Goal: Find specific page/section: Find specific page/section

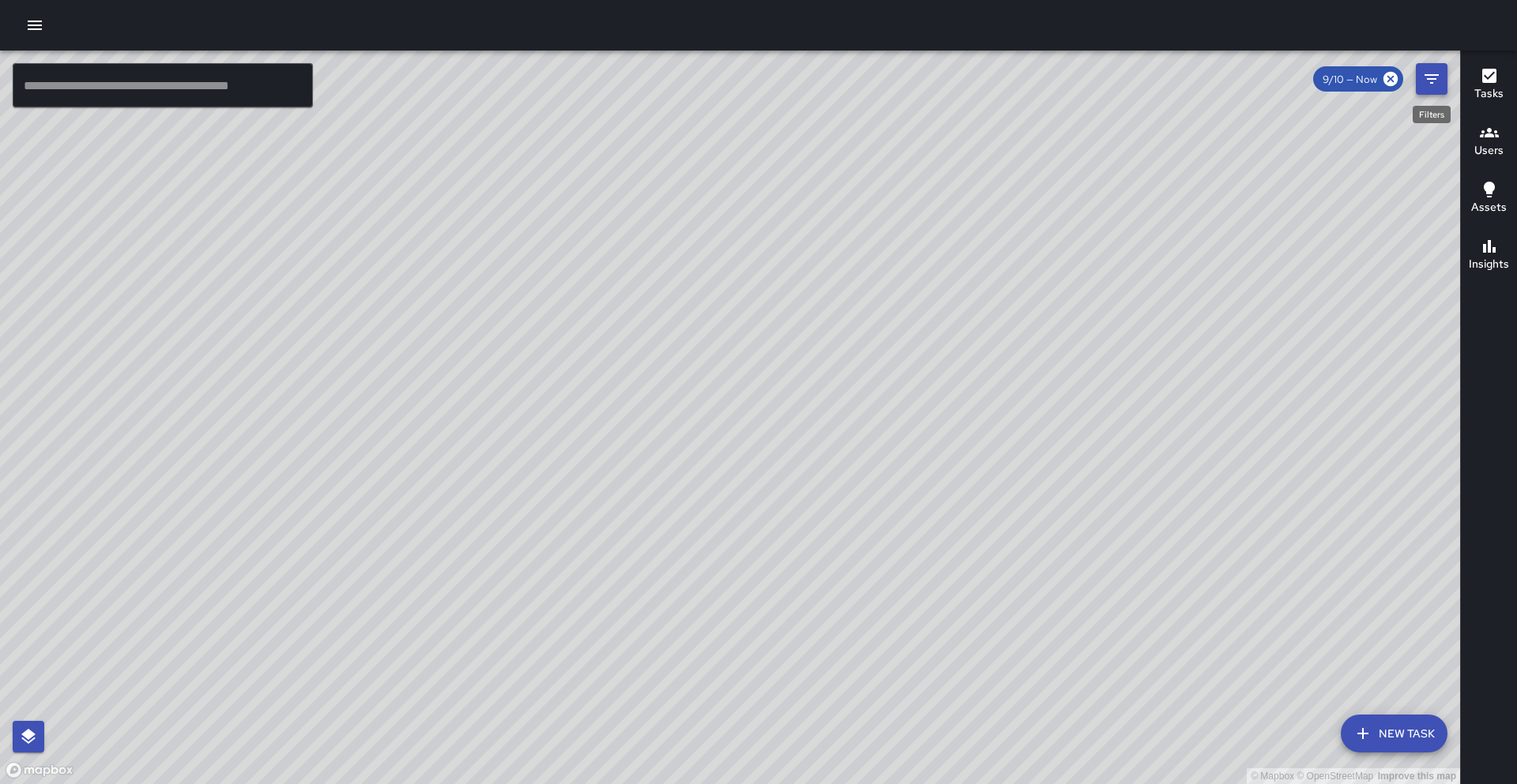
click at [1438, 66] on button "Filters" at bounding box center [1432, 79] width 32 height 32
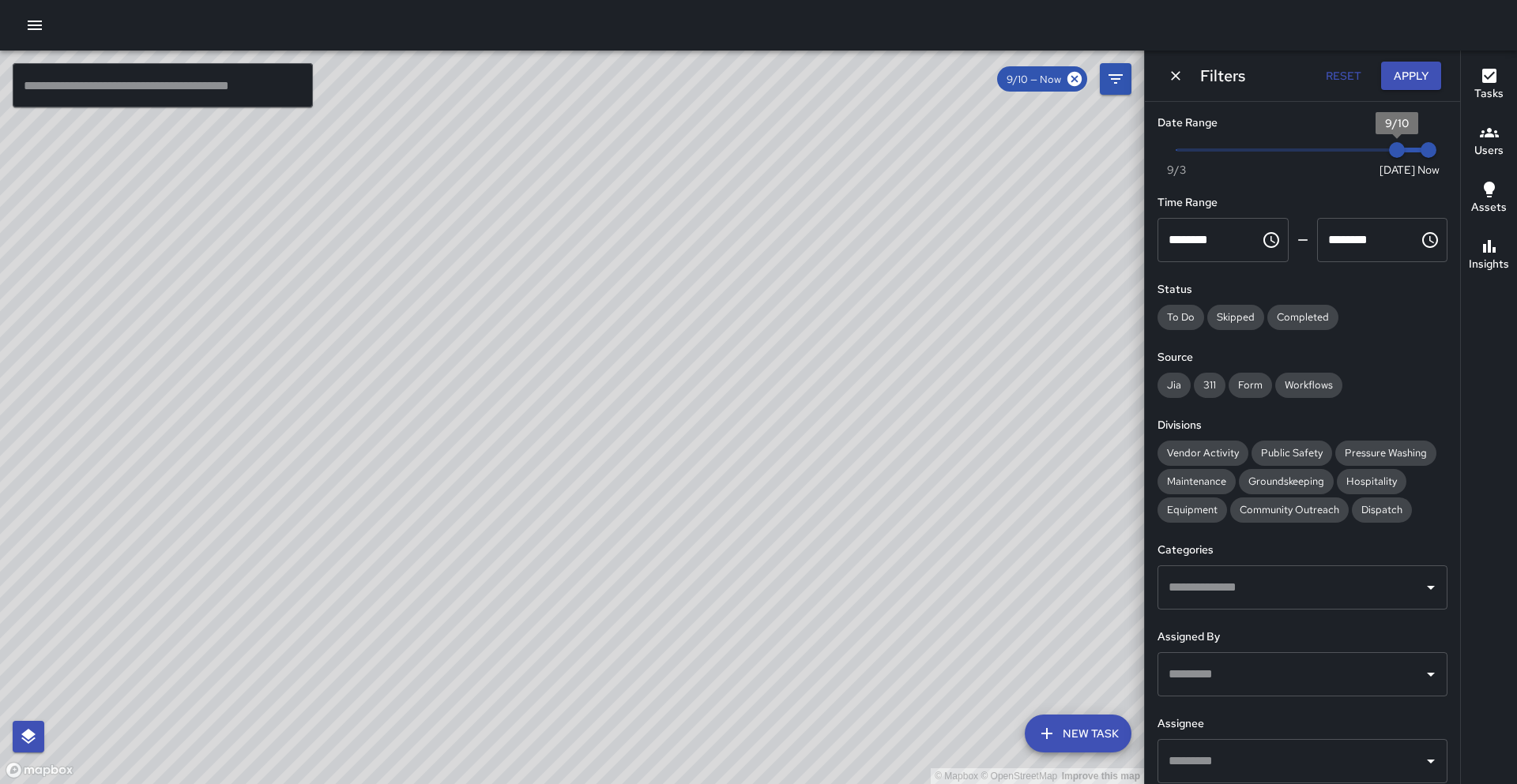
type input "*"
drag, startPoint x: 1391, startPoint y: 150, endPoint x: 1374, endPoint y: 150, distance: 17.0
click at [1373, 150] on span "9/9" at bounding box center [1365, 150] width 16 height 16
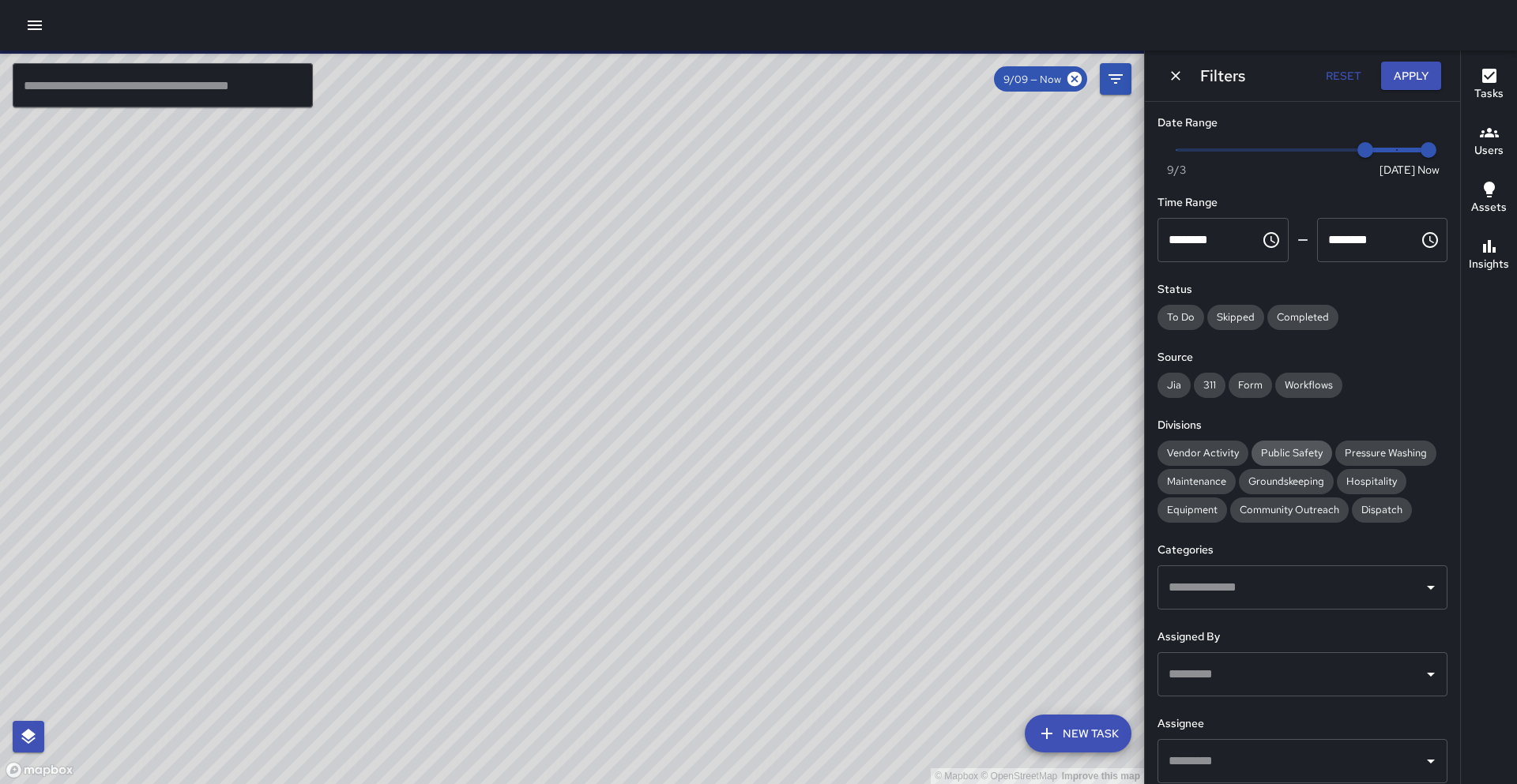
click at [1302, 458] on span "Public Safety" at bounding box center [1291, 453] width 80 height 14
click at [1299, 507] on span "Community Outreach" at bounding box center [1289, 510] width 119 height 14
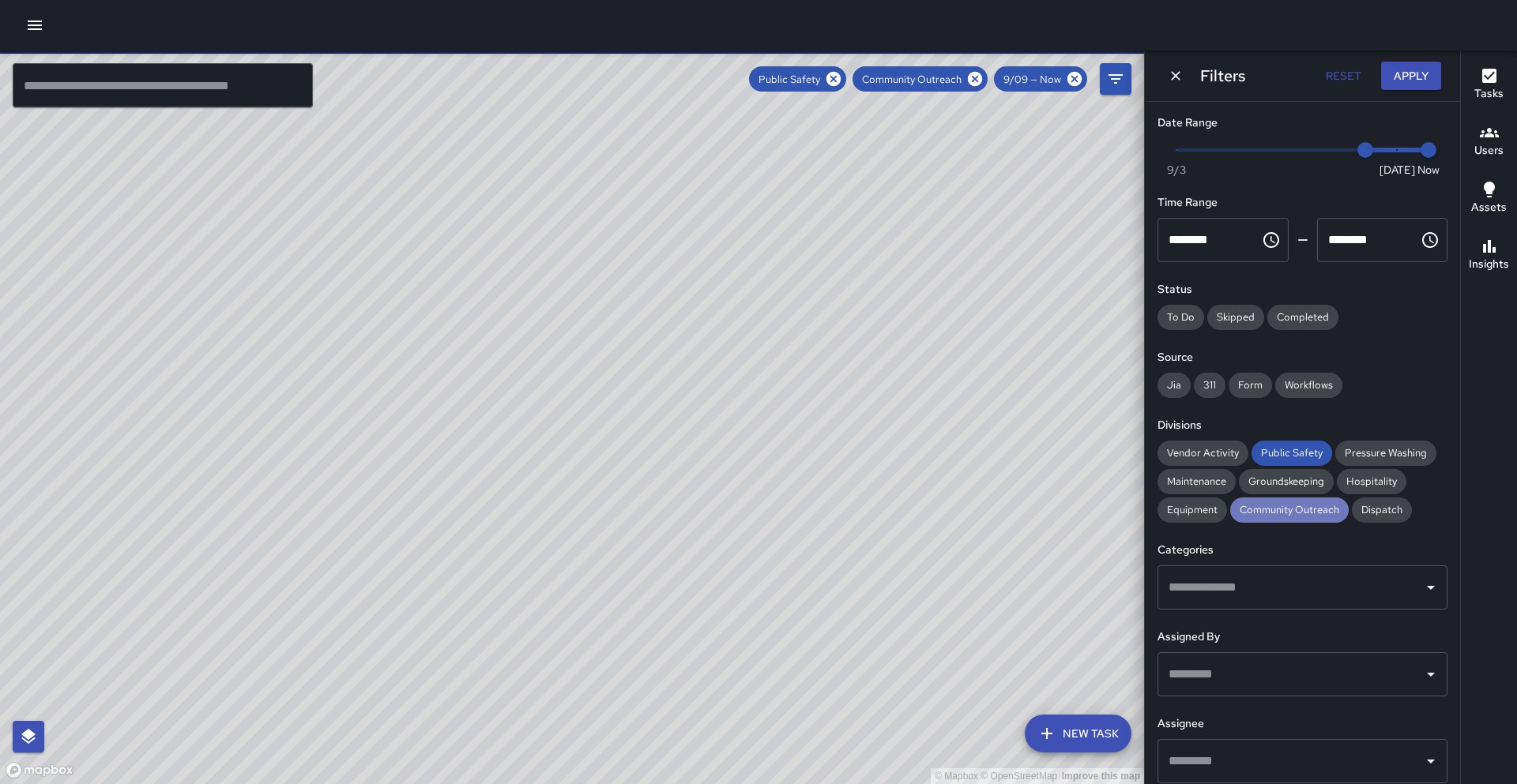
click at [1299, 507] on span "Community Outreach" at bounding box center [1289, 510] width 119 height 14
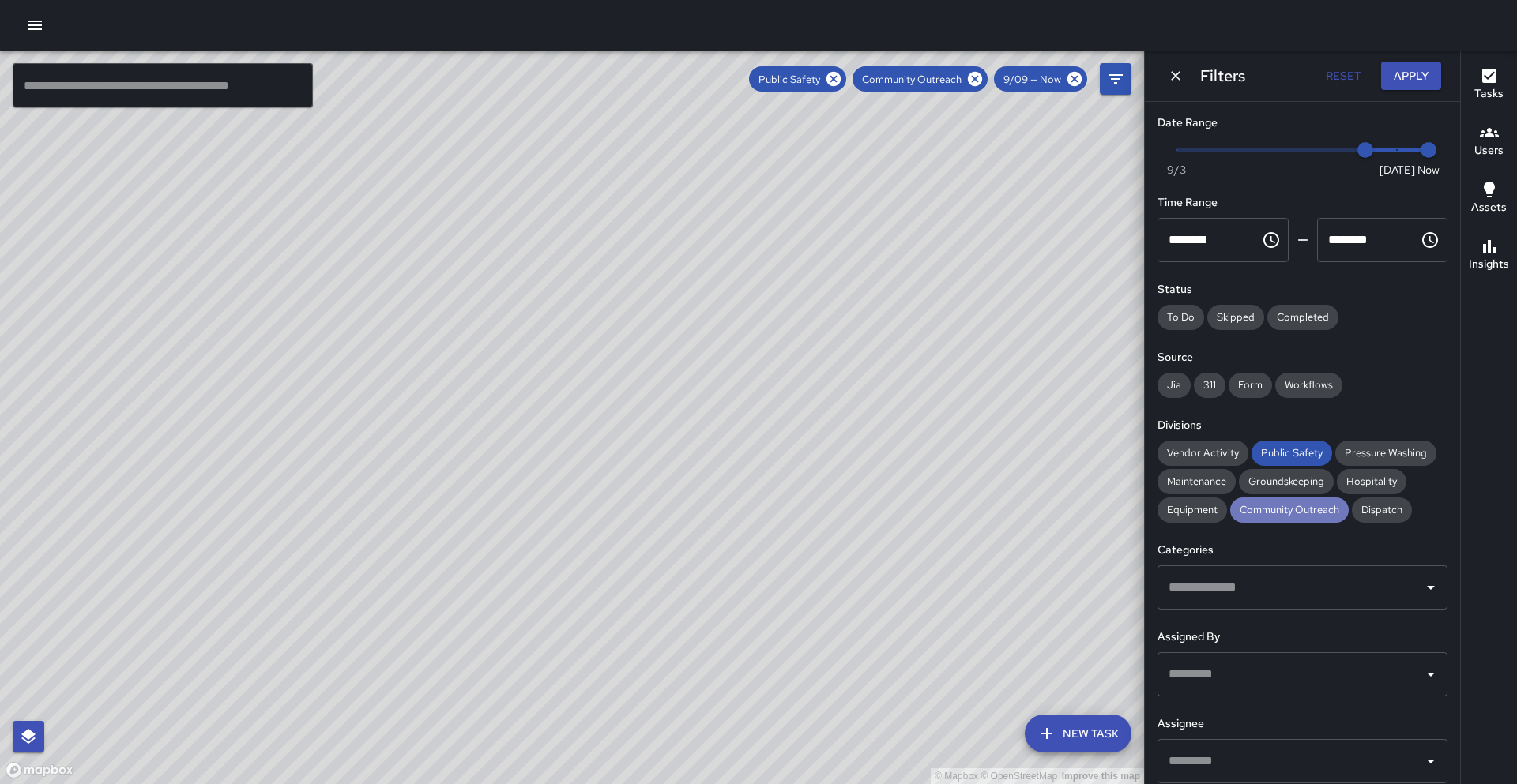
click at [1261, 508] on span "Community Outreach" at bounding box center [1289, 510] width 119 height 14
drag, startPoint x: 1288, startPoint y: 447, endPoint x: 1271, endPoint y: 447, distance: 17.0
click at [1288, 448] on span "Public Safety" at bounding box center [1291, 453] width 80 height 14
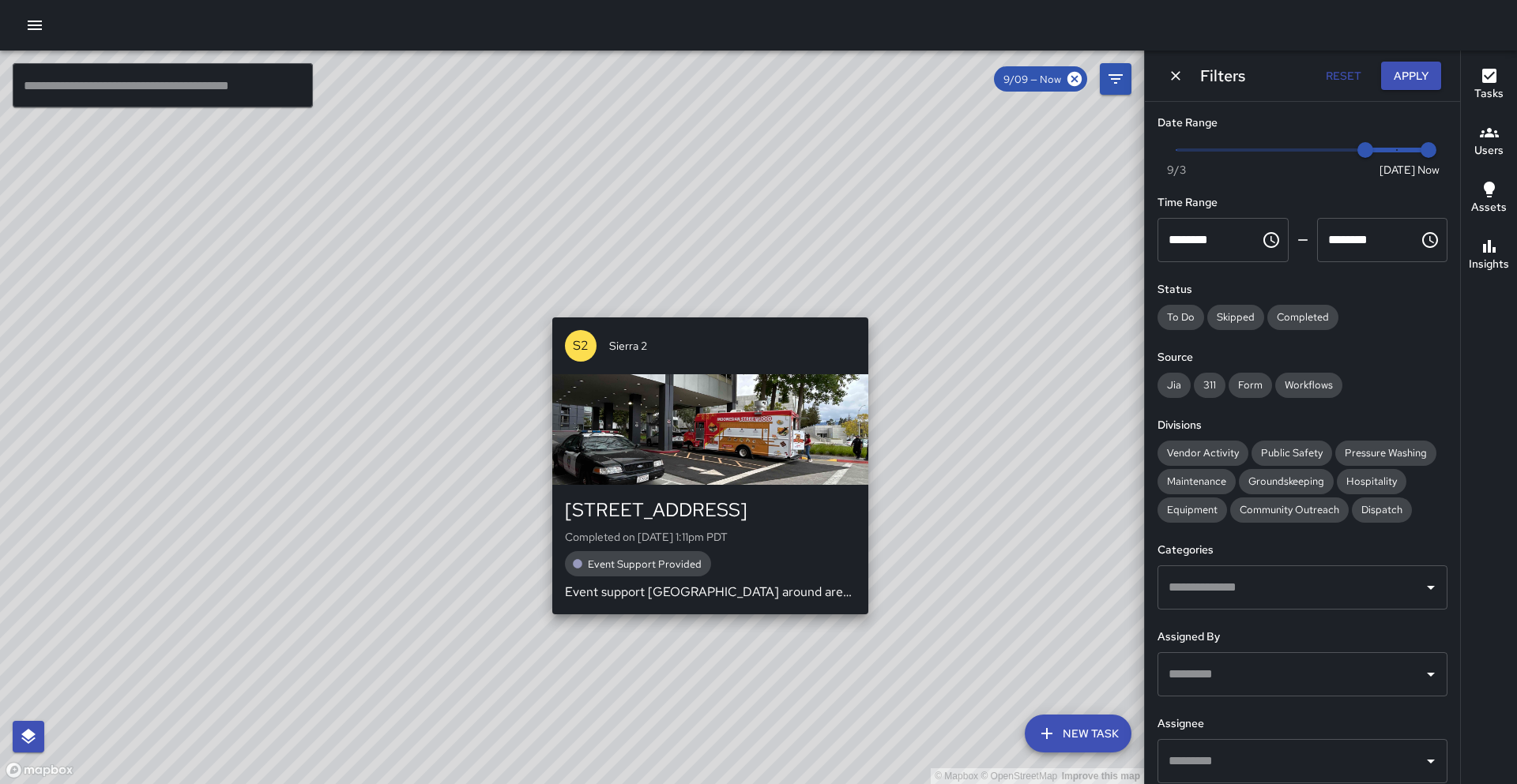
click at [889, 621] on div "© Mapbox © OpenStreetMap Improve this map S2 [GEOGRAPHIC_DATA][STREET_ADDRESS] …" at bounding box center [571, 417] width 1144 height 734
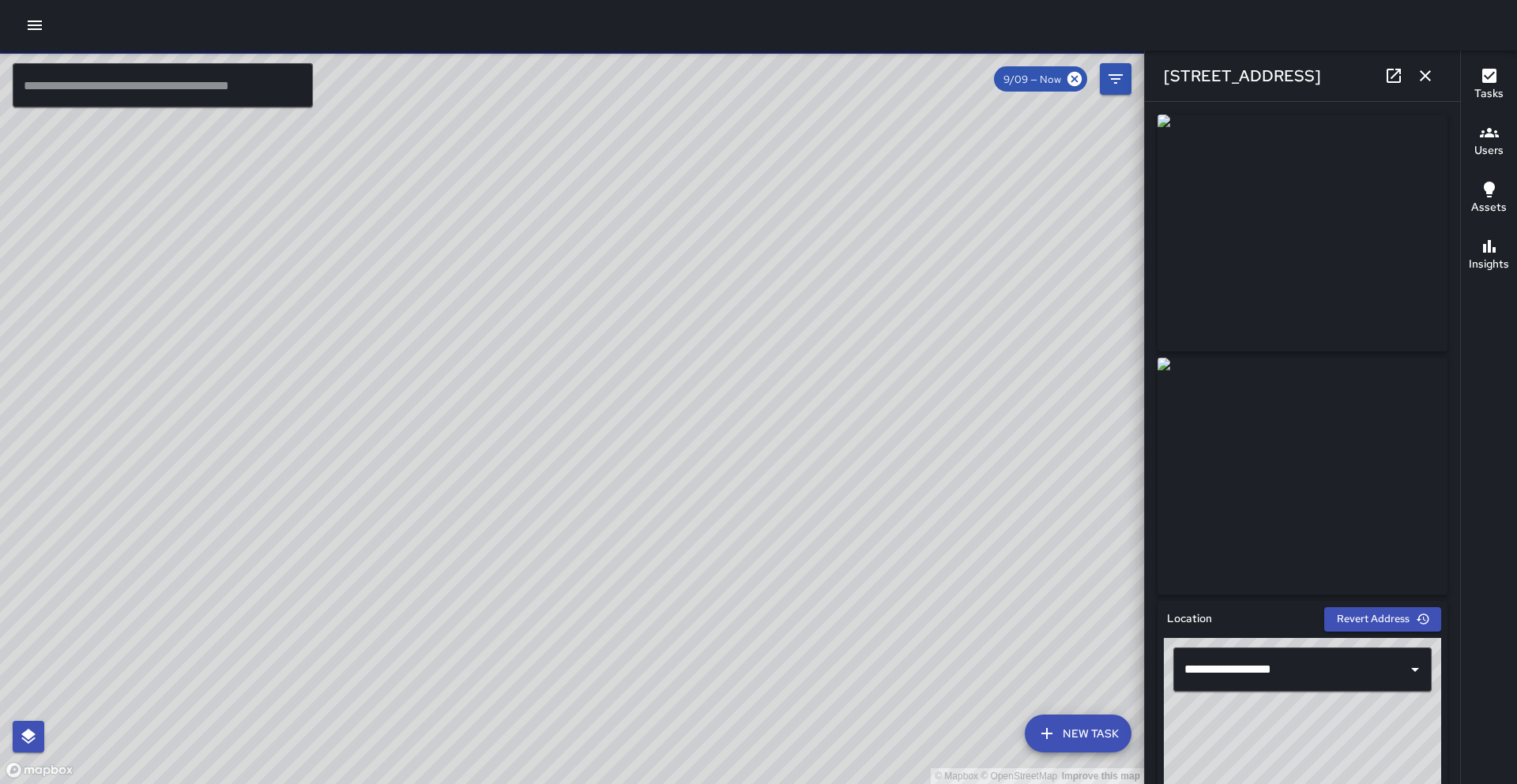
click at [1433, 88] on button "button" at bounding box center [1426, 76] width 32 height 32
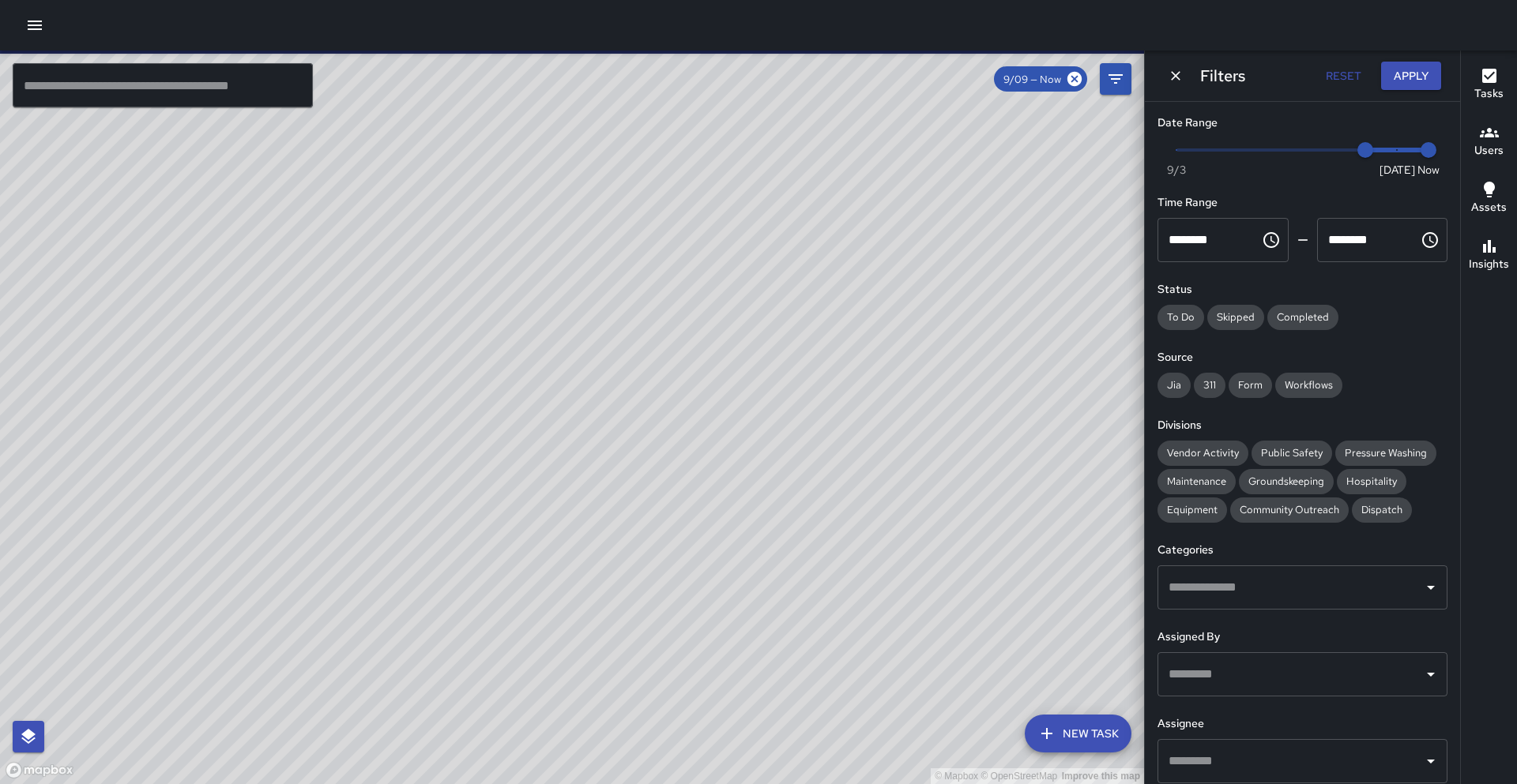
drag, startPoint x: 707, startPoint y: 440, endPoint x: 776, endPoint y: 269, distance: 184.4
click at [775, 271] on div "© Mapbox © OpenStreetMap Improve this map" at bounding box center [571, 417] width 1144 height 734
drag, startPoint x: 725, startPoint y: 377, endPoint x: 792, endPoint y: 206, distance: 183.7
click at [796, 193] on div "© Mapbox © OpenStreetMap Improve this map" at bounding box center [571, 417] width 1144 height 734
drag, startPoint x: 789, startPoint y: 196, endPoint x: 866, endPoint y: 81, distance: 138.4
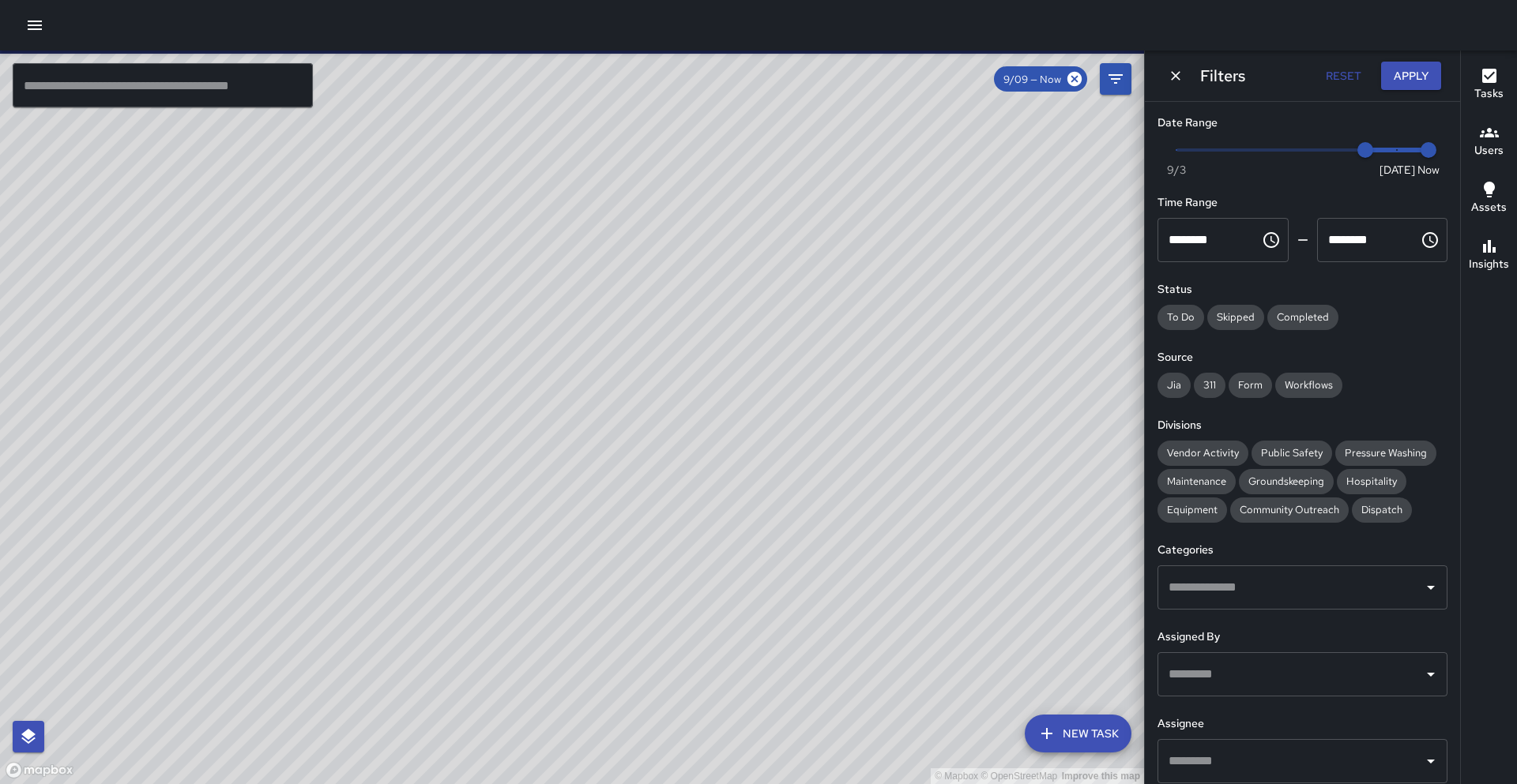
click at [866, 81] on div "© Mapbox © OpenStreetMap Improve this map" at bounding box center [571, 417] width 1144 height 734
